Goal: Task Accomplishment & Management: Manage account settings

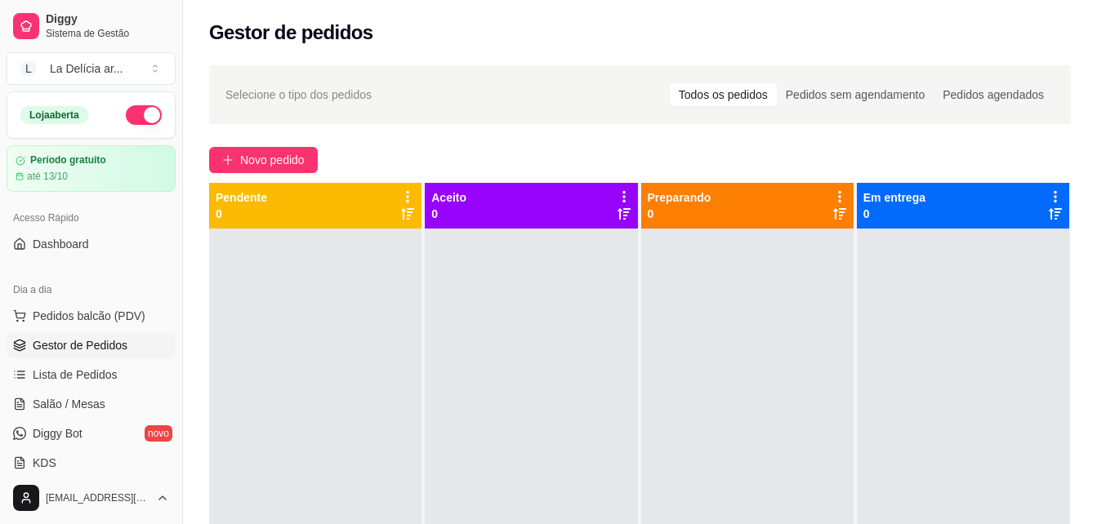
click at [738, 484] on div at bounding box center [747, 491] width 212 height 524
click at [589, 427] on div at bounding box center [531, 491] width 212 height 524
